Goal: Task Accomplishment & Management: Use online tool/utility

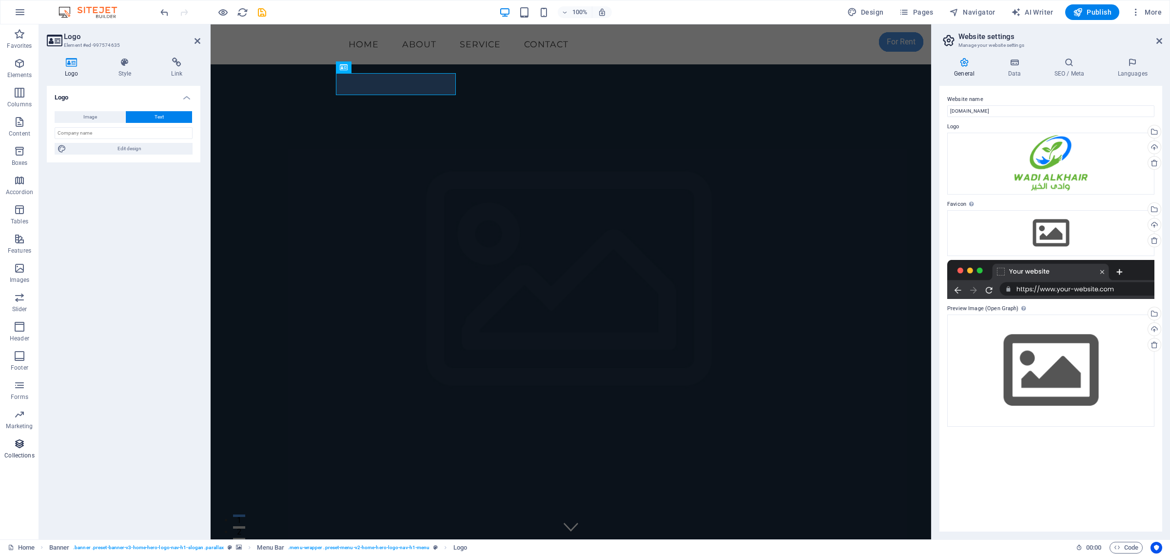
click at [15, 446] on icon "button" at bounding box center [20, 444] width 12 height 12
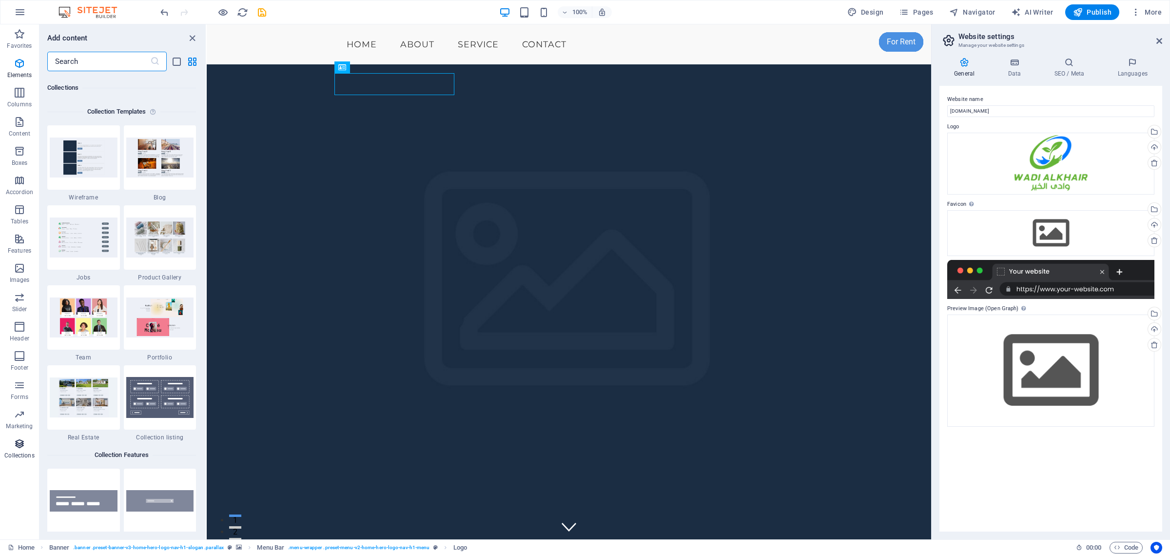
scroll to position [8919, 0]
click at [20, 269] on icon "button" at bounding box center [20, 268] width 12 height 12
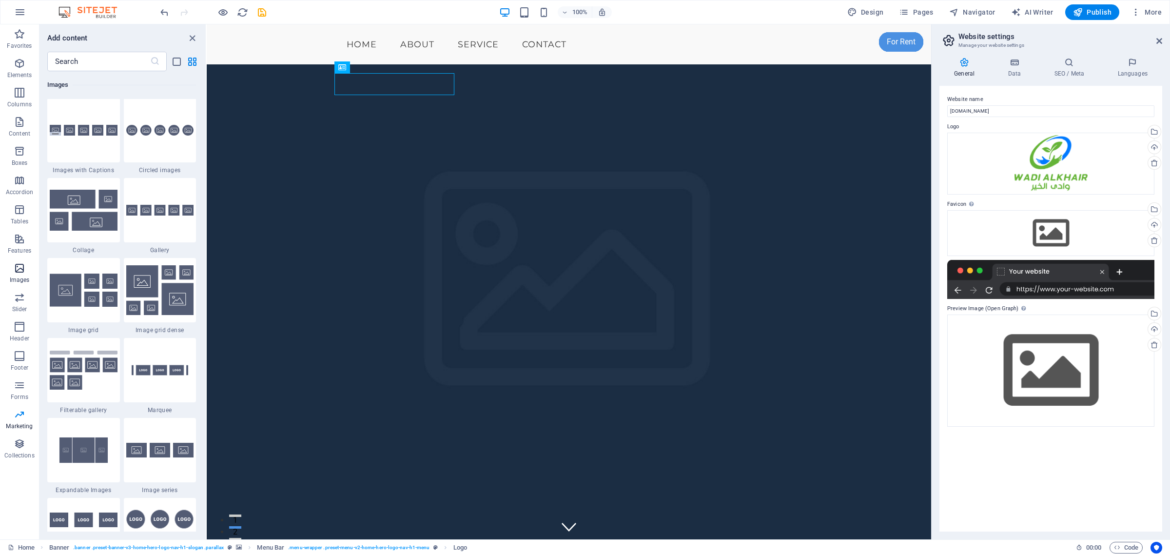
scroll to position [4941, 0]
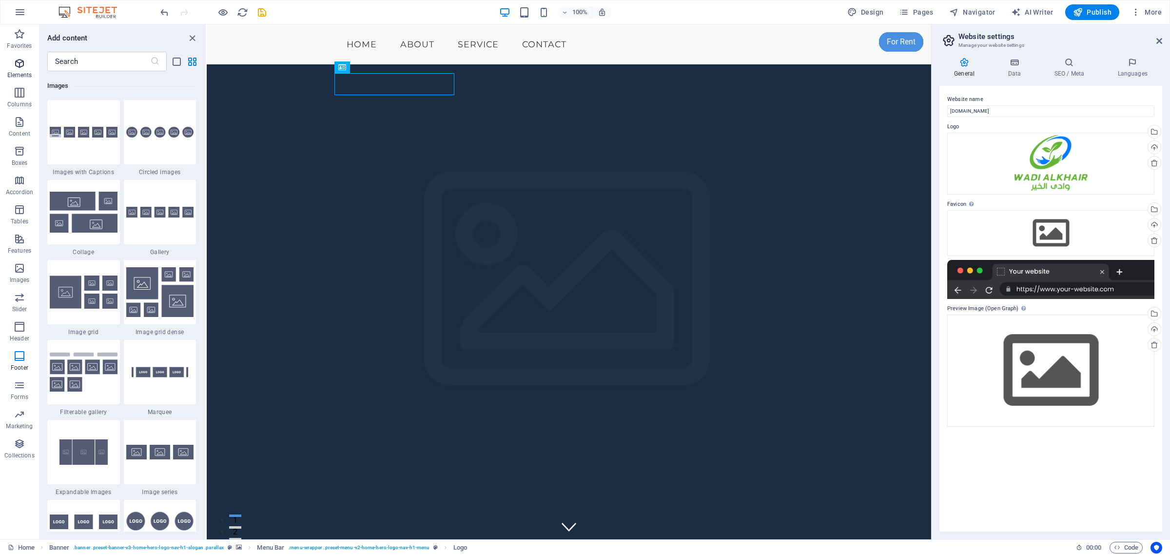
click at [20, 71] on p "Elements" at bounding box center [19, 75] width 25 height 8
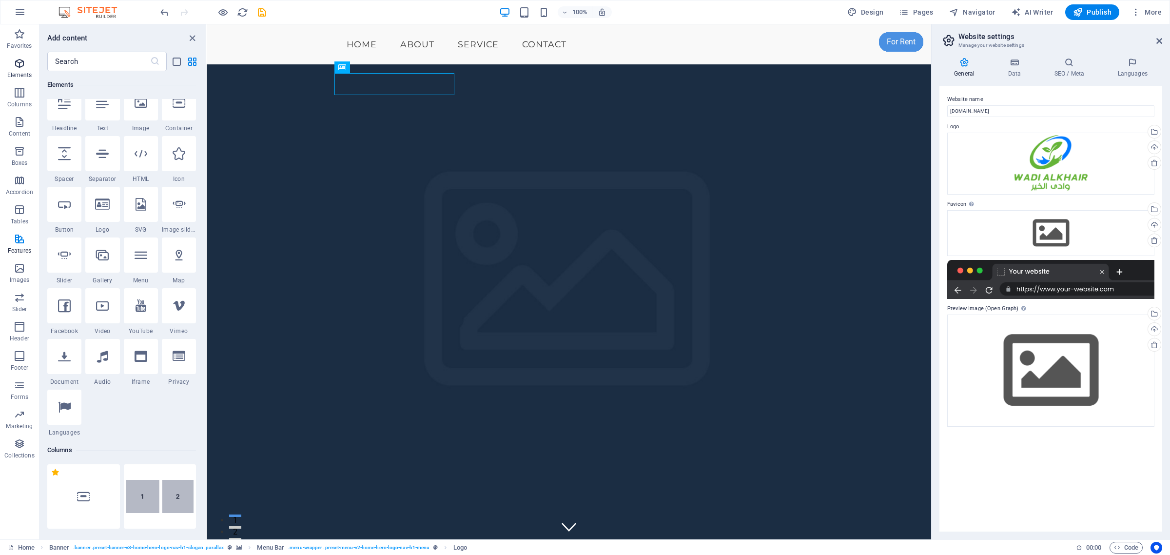
scroll to position [103, 0]
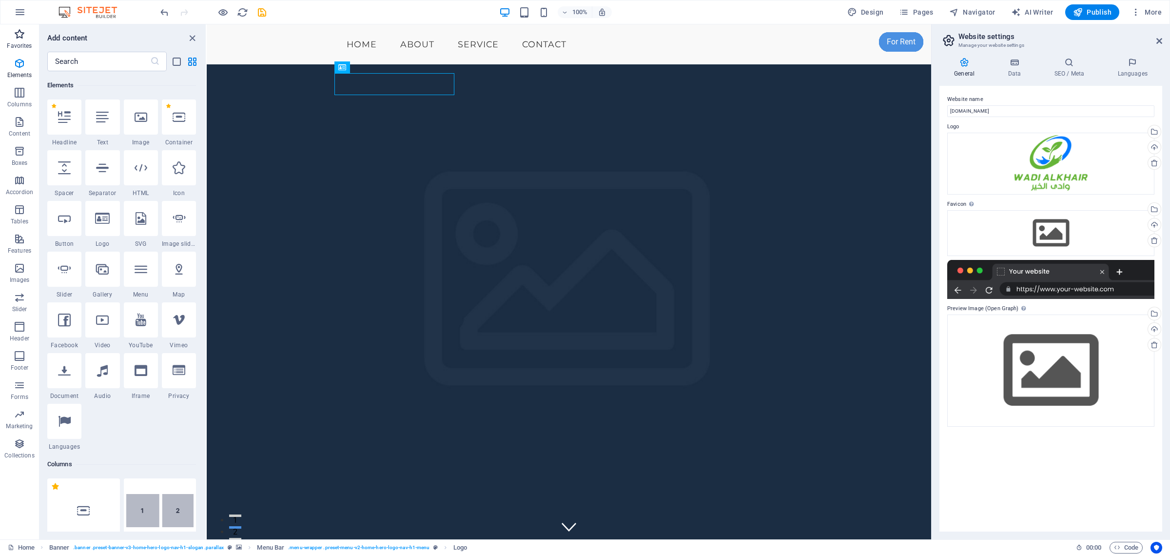
click at [22, 43] on p "Favorites" at bounding box center [19, 46] width 25 height 8
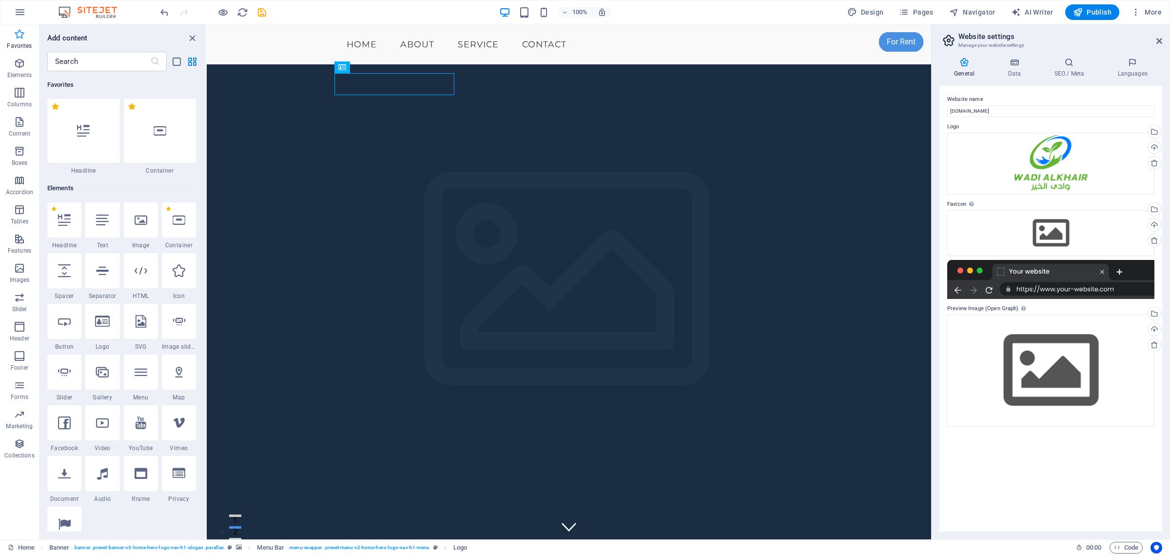
scroll to position [0, 0]
click at [20, 11] on icon "button" at bounding box center [20, 12] width 12 height 12
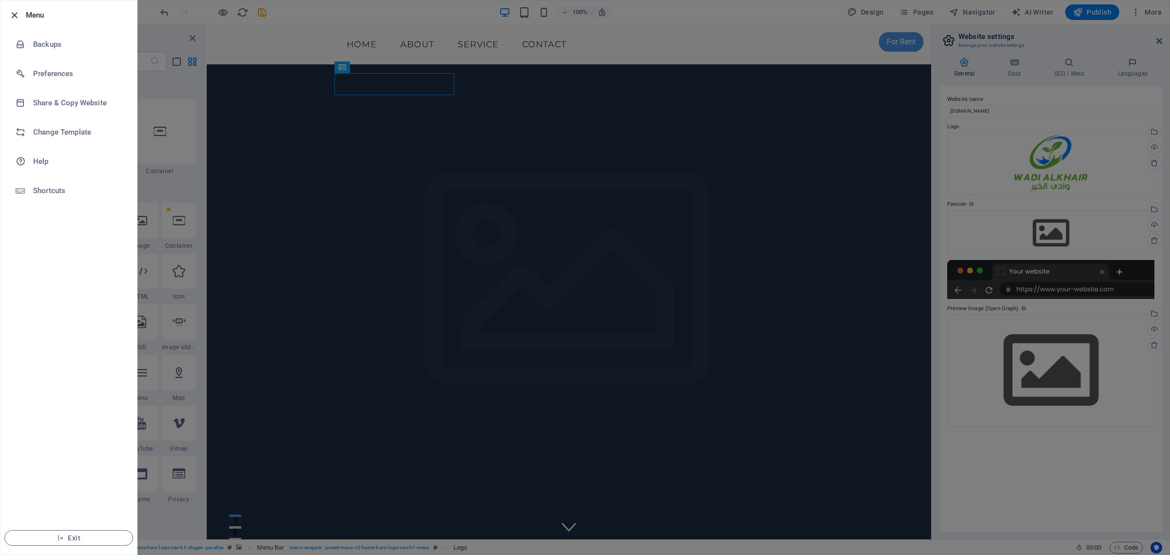
click at [12, 12] on icon "button" at bounding box center [14, 15] width 11 height 11
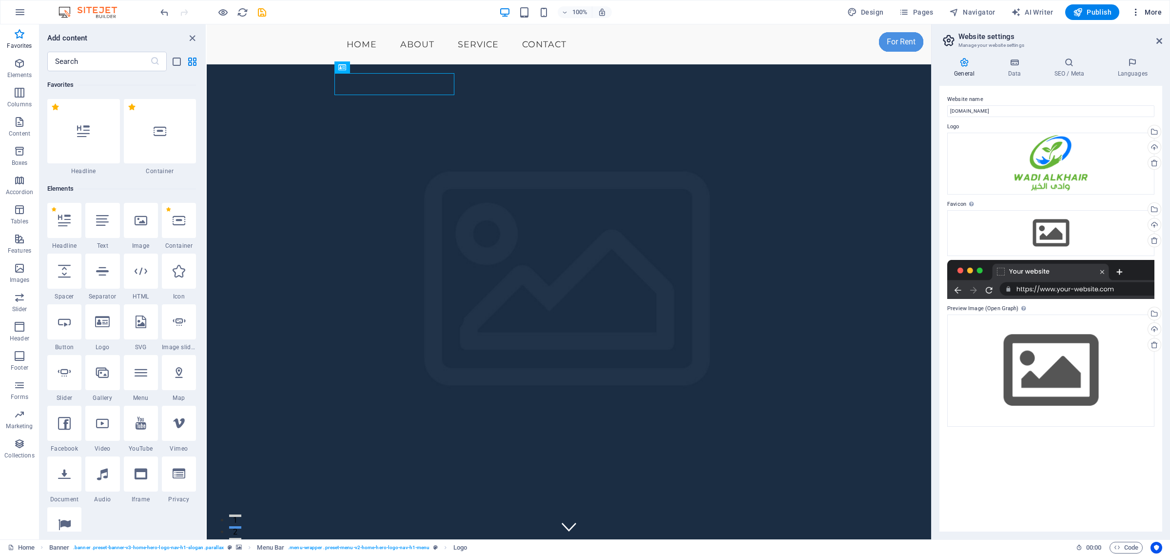
click at [1144, 13] on span "More" at bounding box center [1146, 12] width 31 height 10
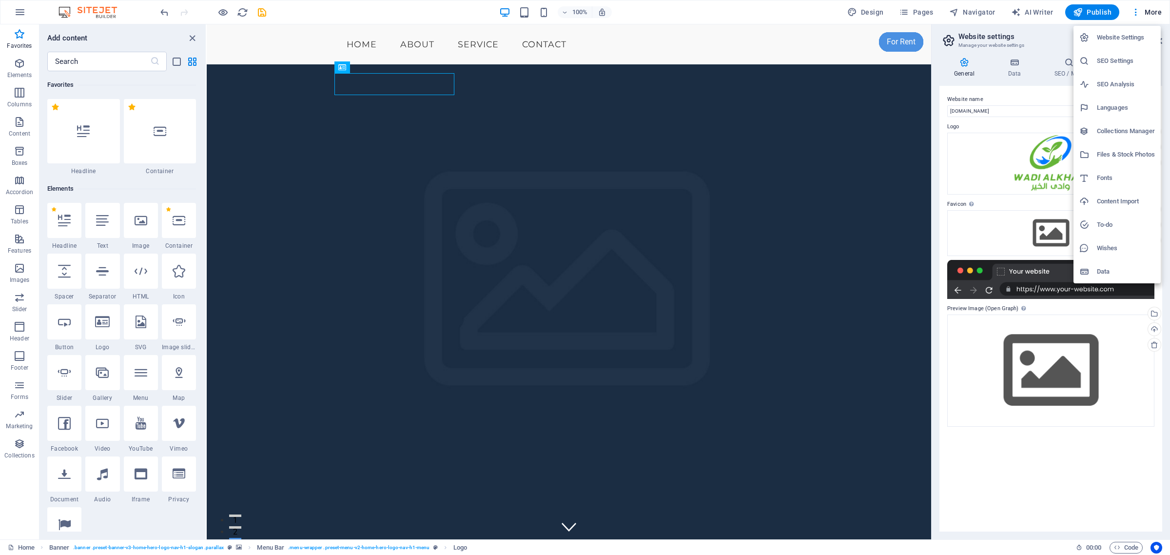
click at [417, 81] on div at bounding box center [585, 277] width 1170 height 555
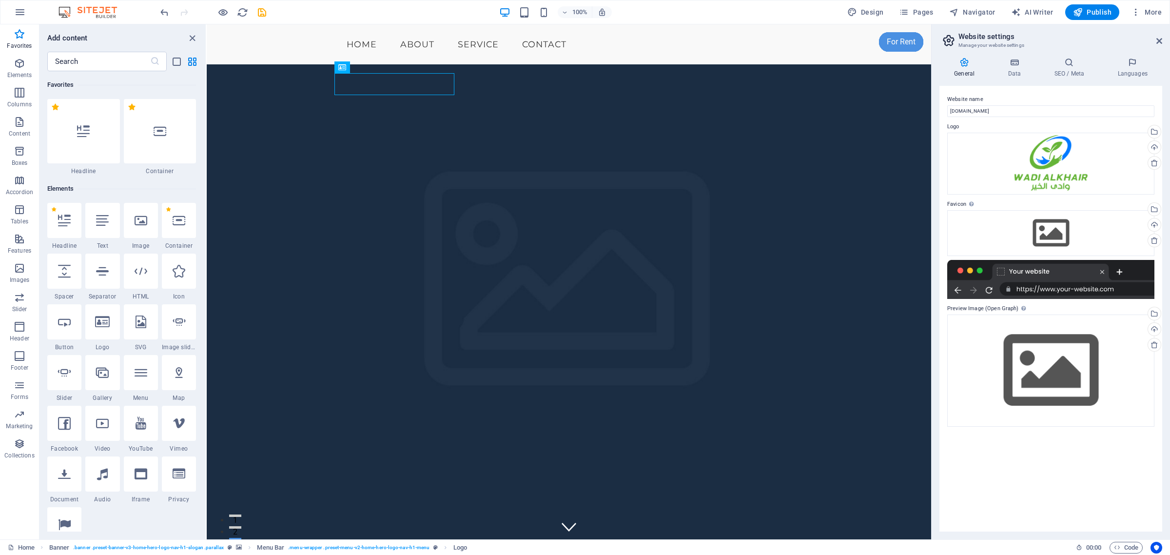
click at [394, 522] on div "[DOMAIN_NAME]" at bounding box center [569, 533] width 460 height 22
click at [372, 68] on icon at bounding box center [372, 67] width 5 height 10
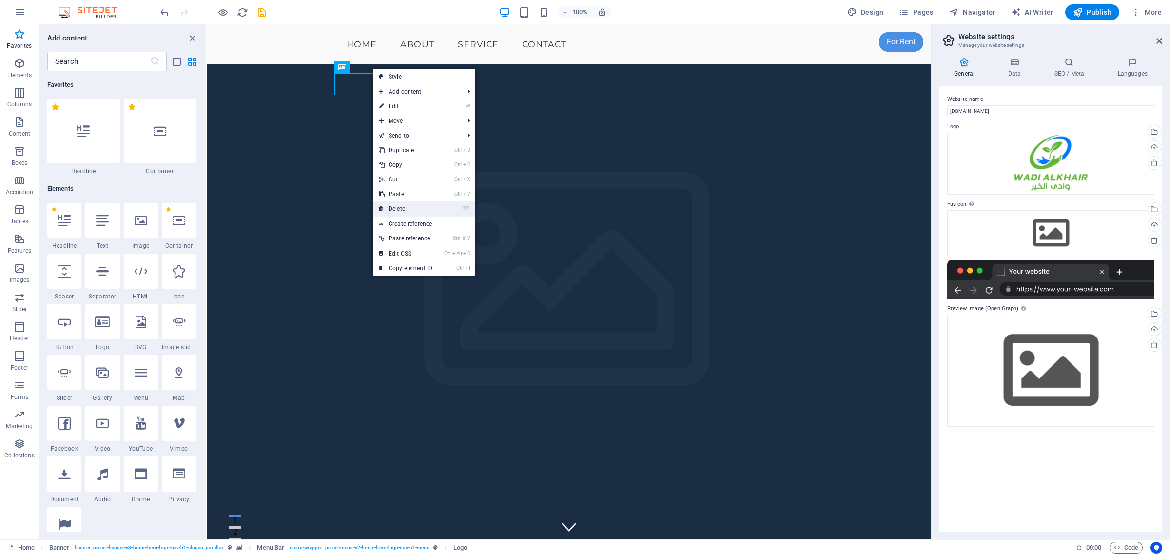
click at [412, 208] on link "⌦ Delete" at bounding box center [405, 208] width 65 height 15
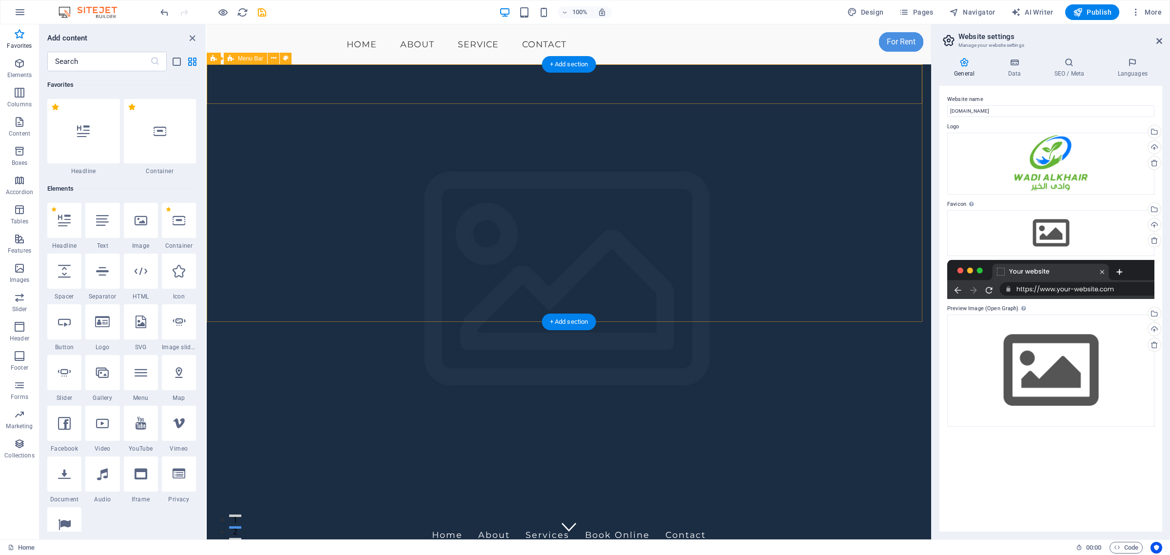
click at [285, 515] on div "Home About Services Book Online Contact" at bounding box center [569, 535] width 724 height 40
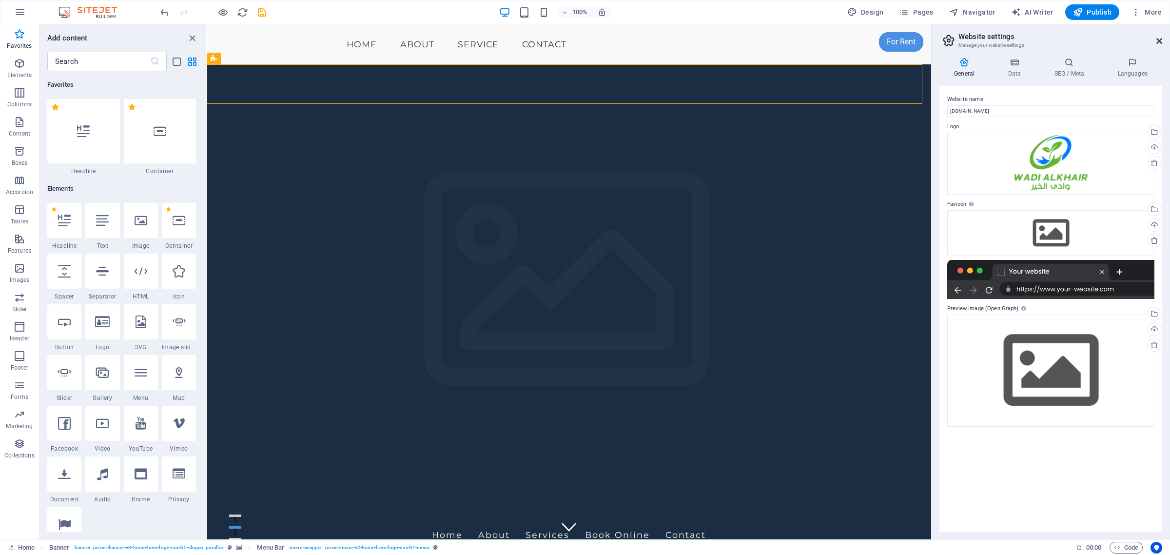
click at [1158, 40] on icon at bounding box center [1159, 41] width 6 height 8
